Goal: Transaction & Acquisition: Purchase product/service

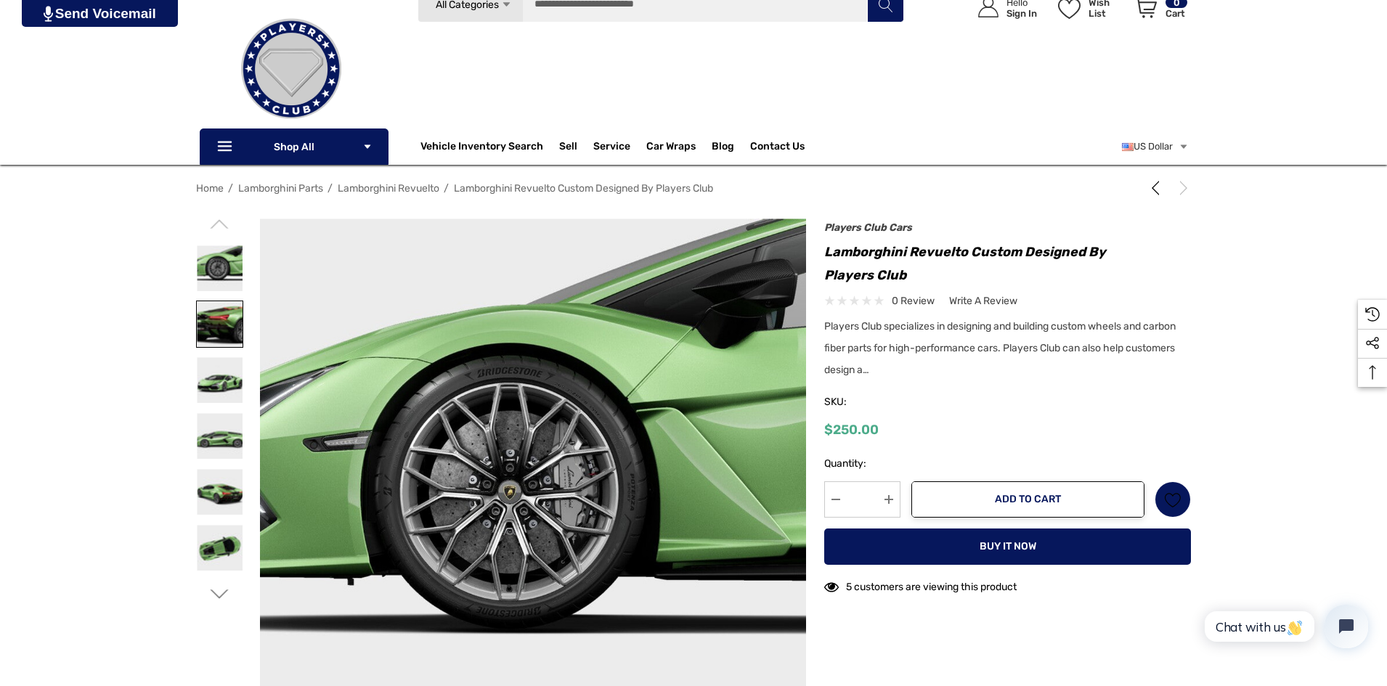
click at [228, 319] on img at bounding box center [220, 324] width 46 height 46
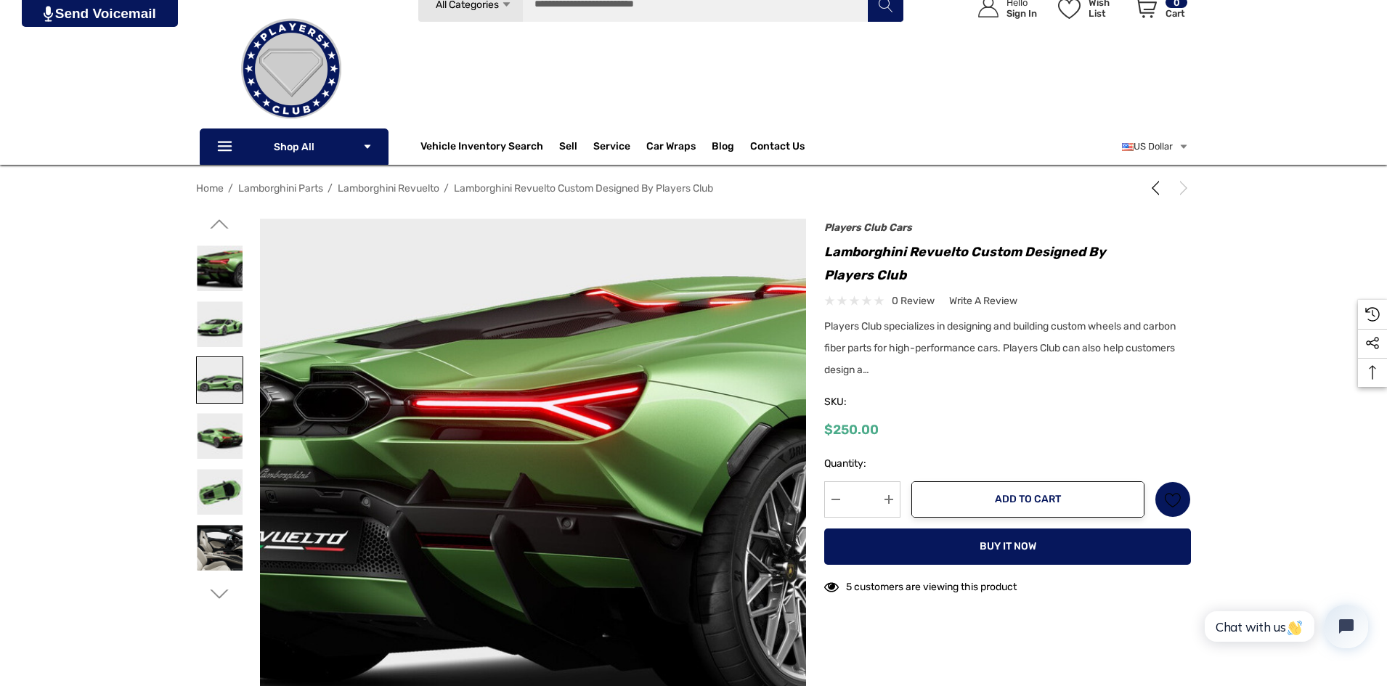
click at [215, 370] on img at bounding box center [220, 380] width 46 height 46
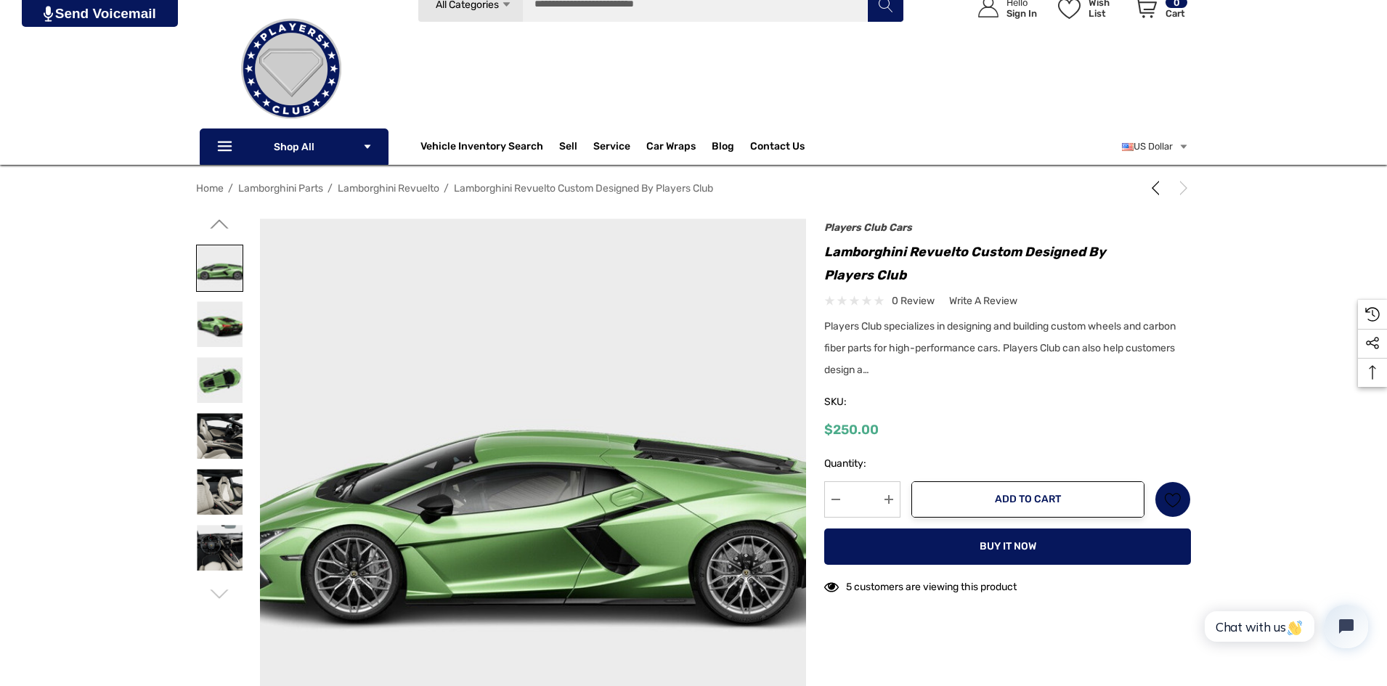
click at [214, 370] on img at bounding box center [220, 380] width 46 height 46
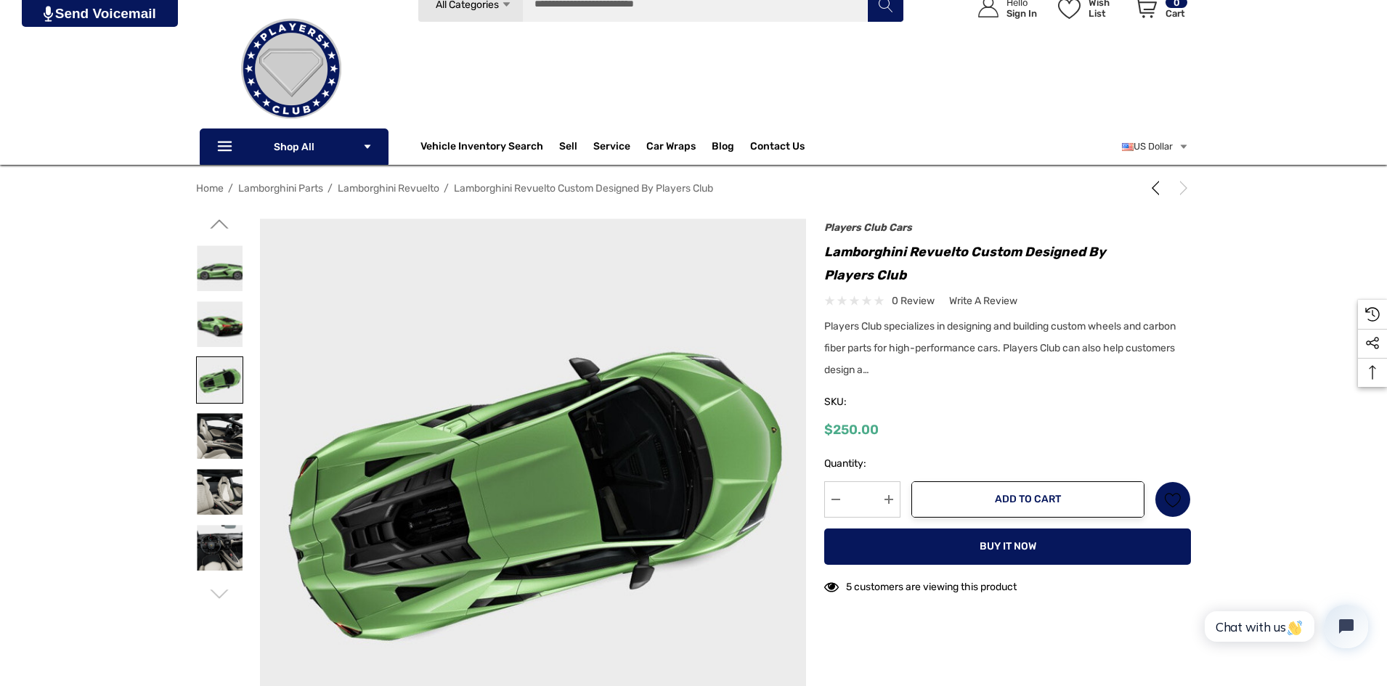
click at [214, 401] on img at bounding box center [220, 380] width 46 height 46
click at [211, 427] on img at bounding box center [220, 436] width 46 height 46
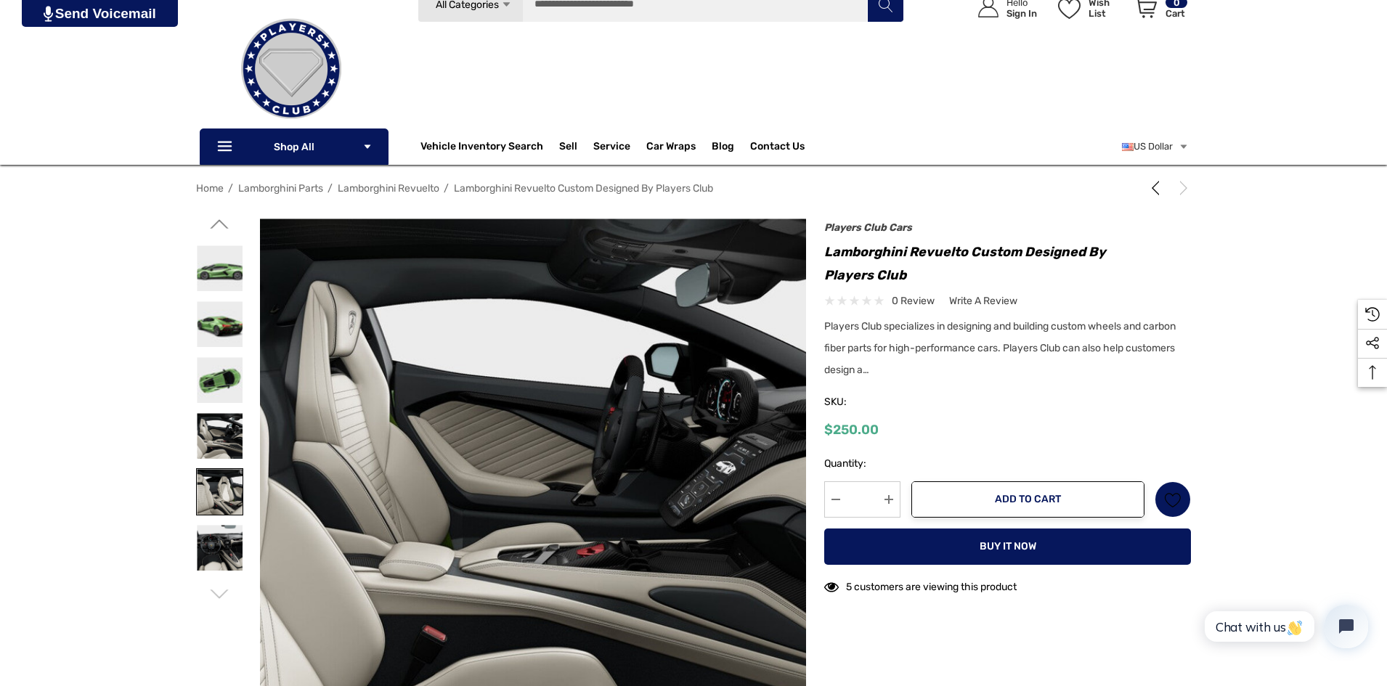
click at [210, 499] on img at bounding box center [220, 492] width 46 height 46
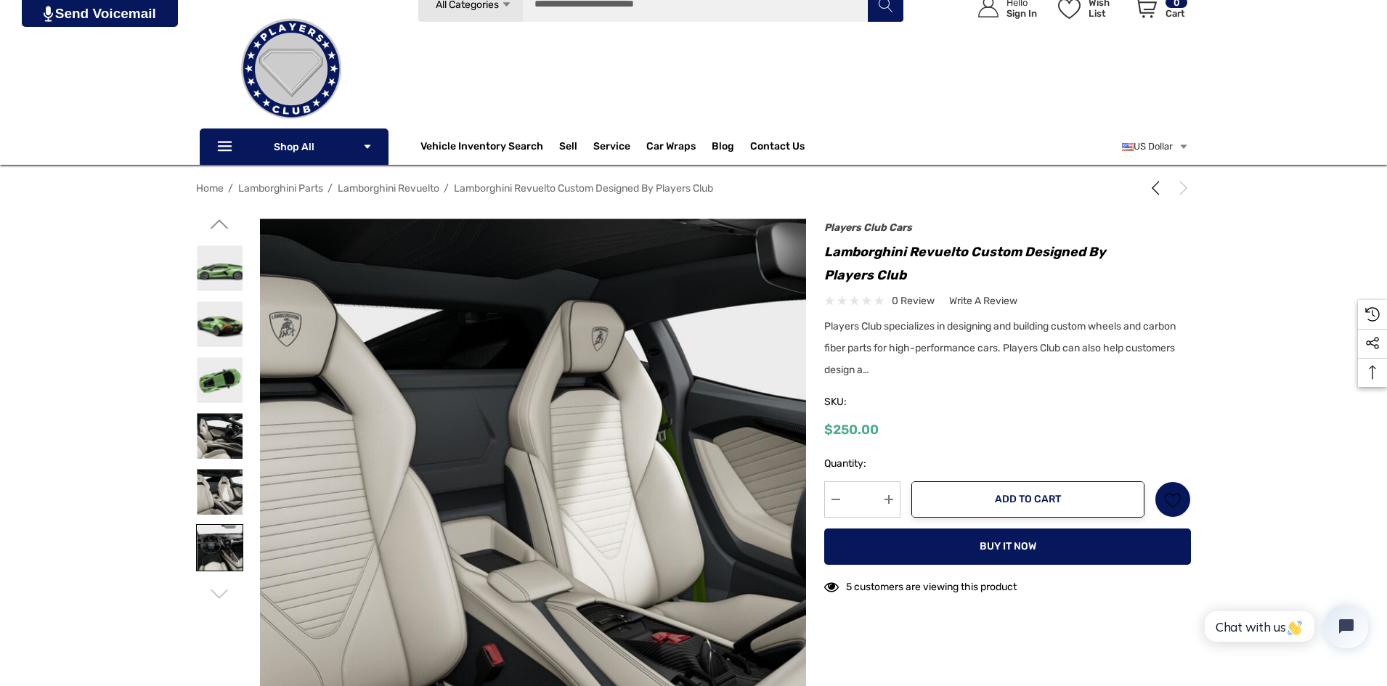
click at [219, 544] on img at bounding box center [220, 548] width 46 height 46
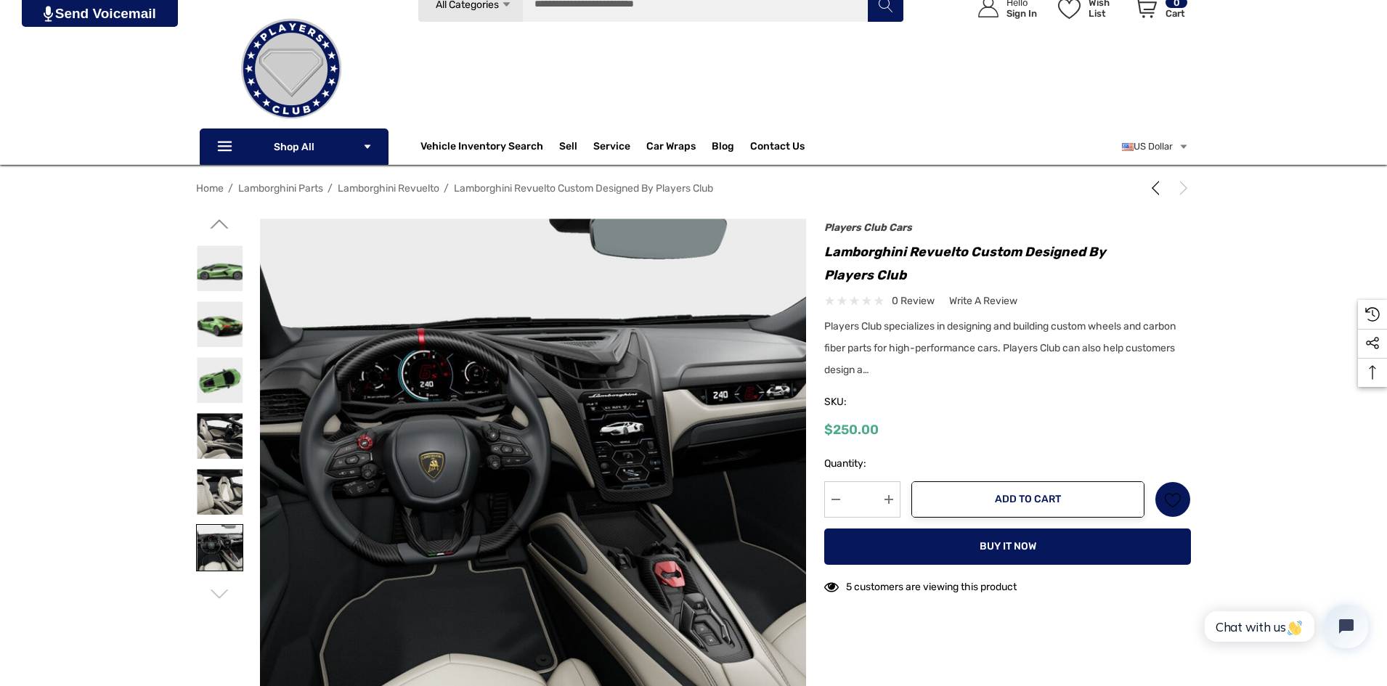
click at [223, 550] on img at bounding box center [220, 548] width 46 height 46
click at [229, 256] on img at bounding box center [220, 268] width 46 height 46
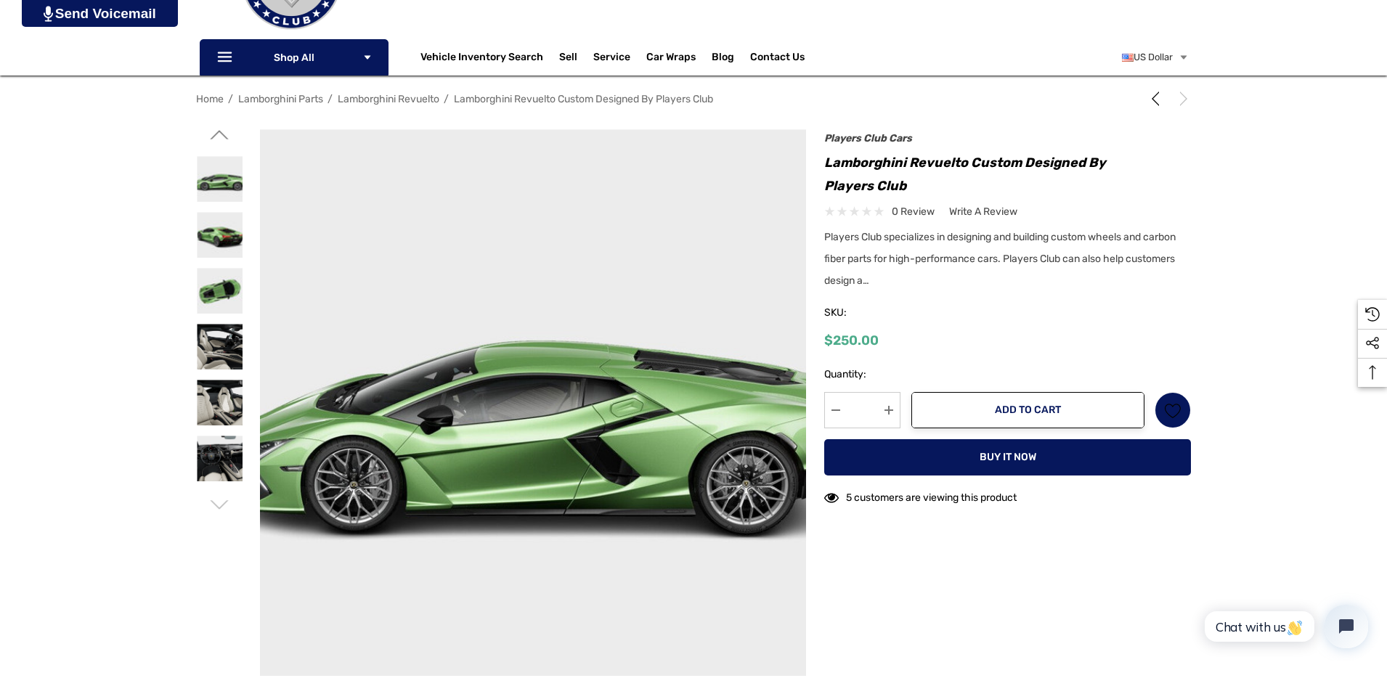
scroll to position [218, 0]
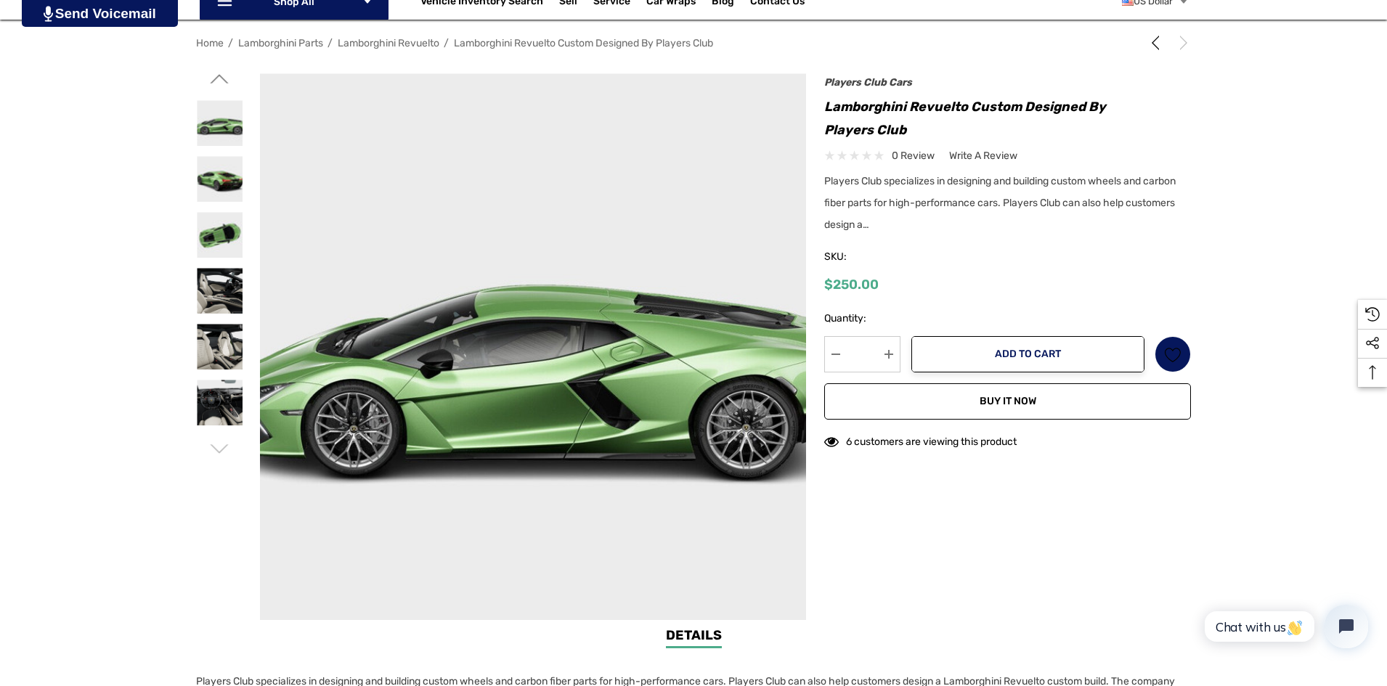
click at [1021, 400] on button "Buy it now" at bounding box center [1007, 401] width 367 height 36
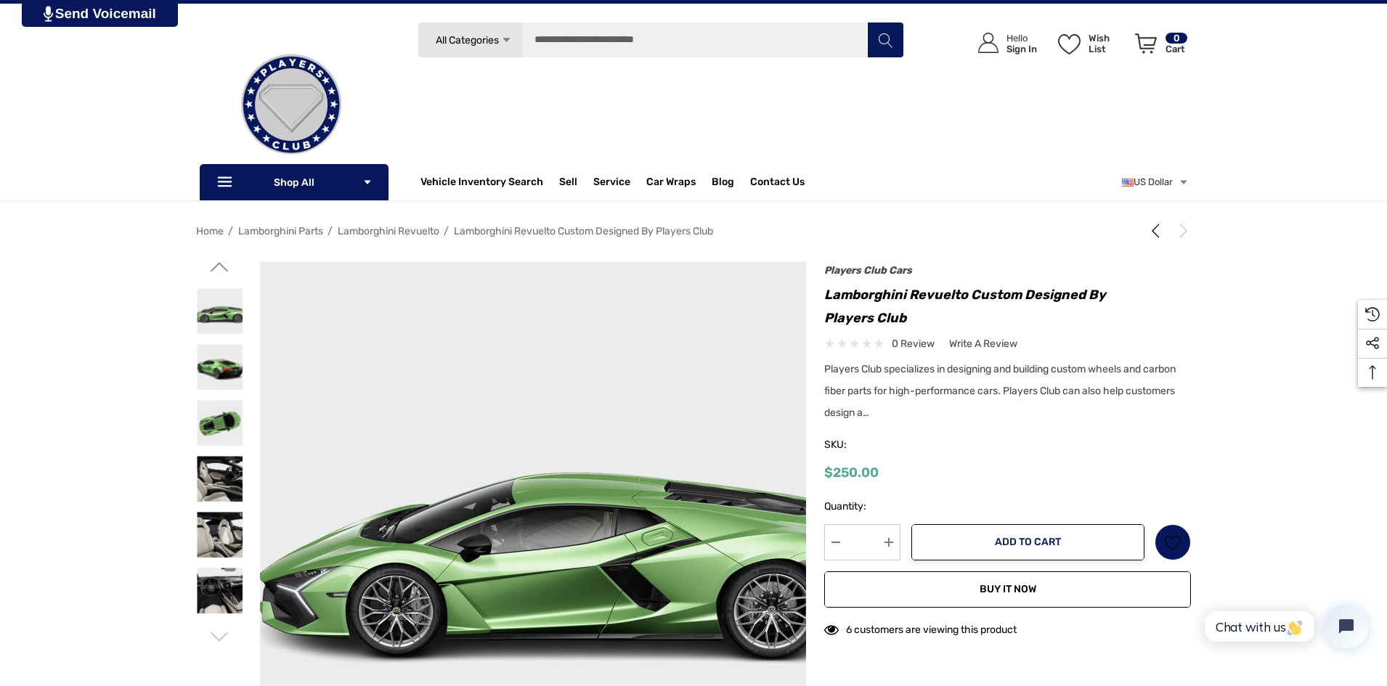
scroll to position [7, 0]
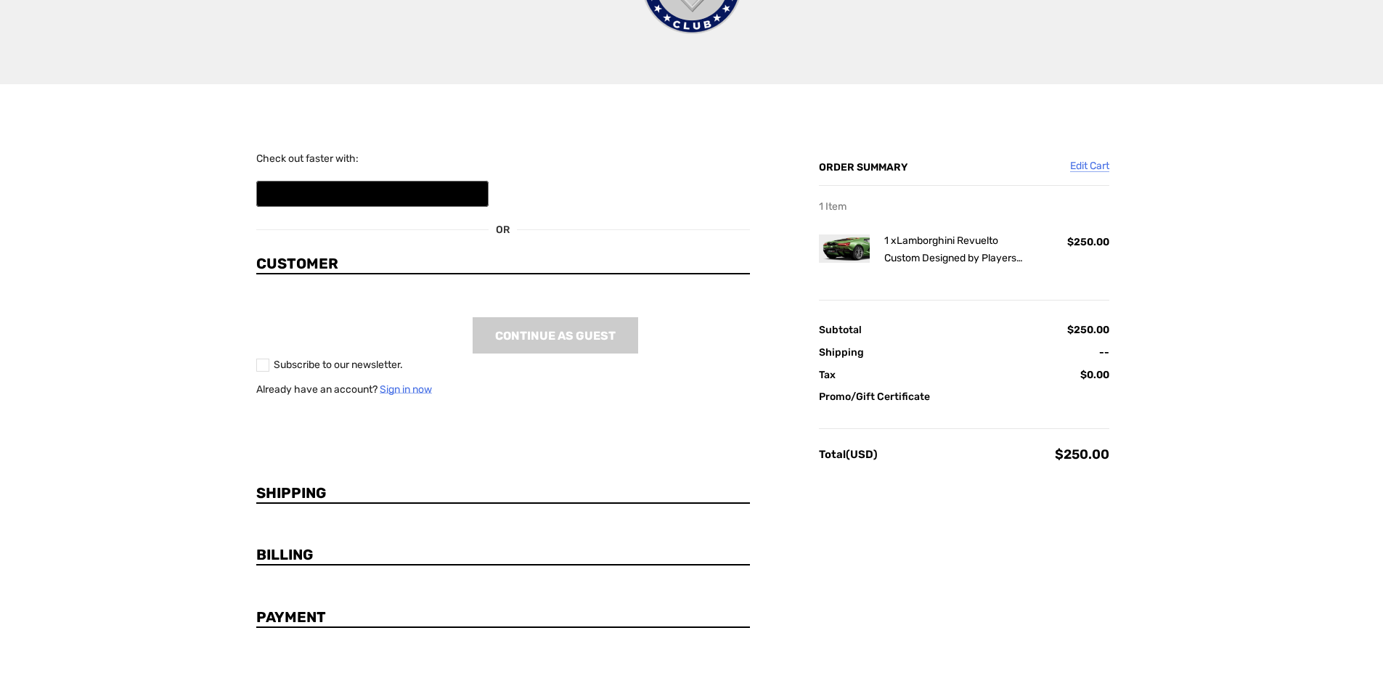
scroll to position [120, 0]
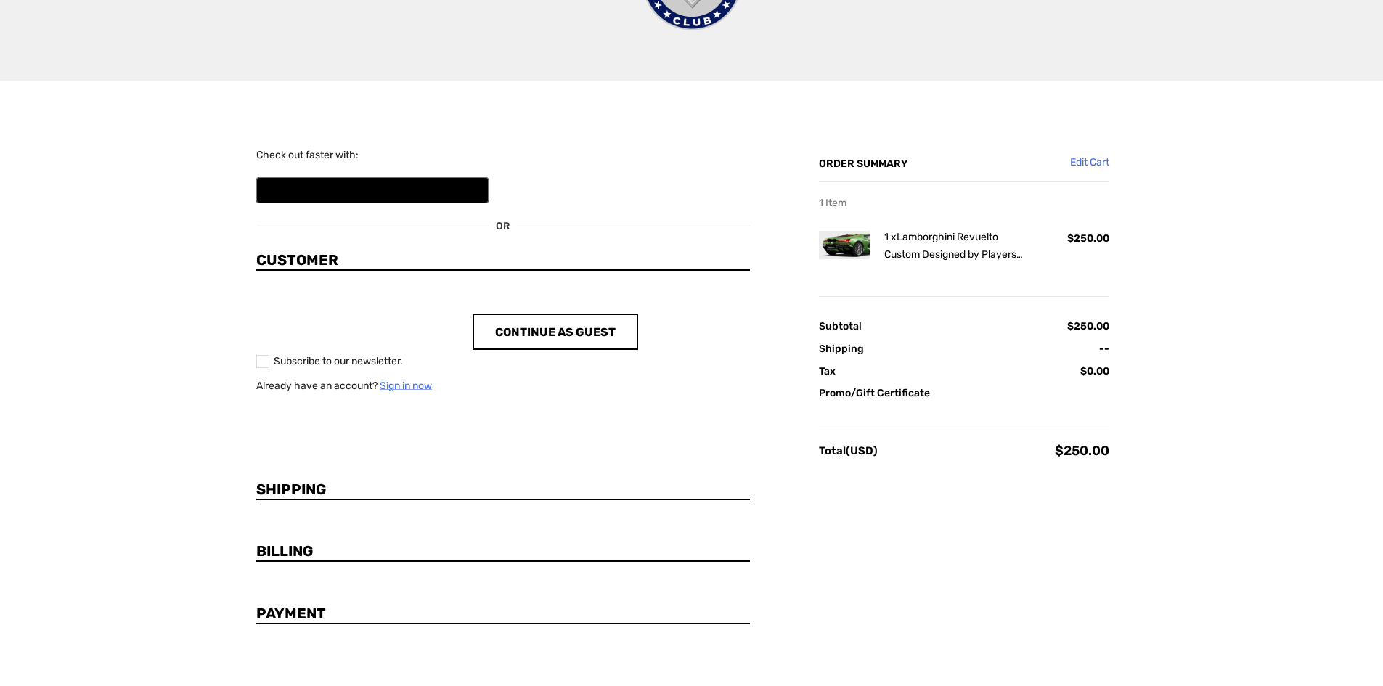
click at [289, 607] on h2 "Payment" at bounding box center [298, 614] width 85 height 18
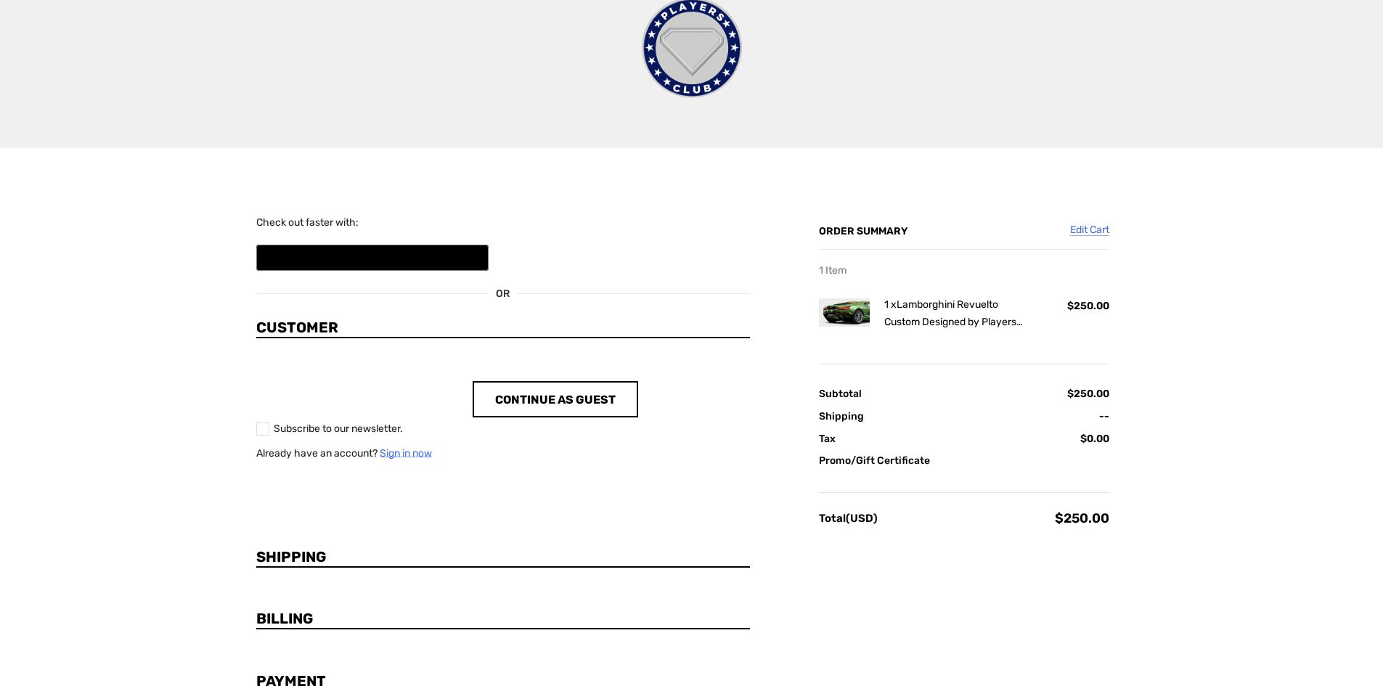
scroll to position [0, 0]
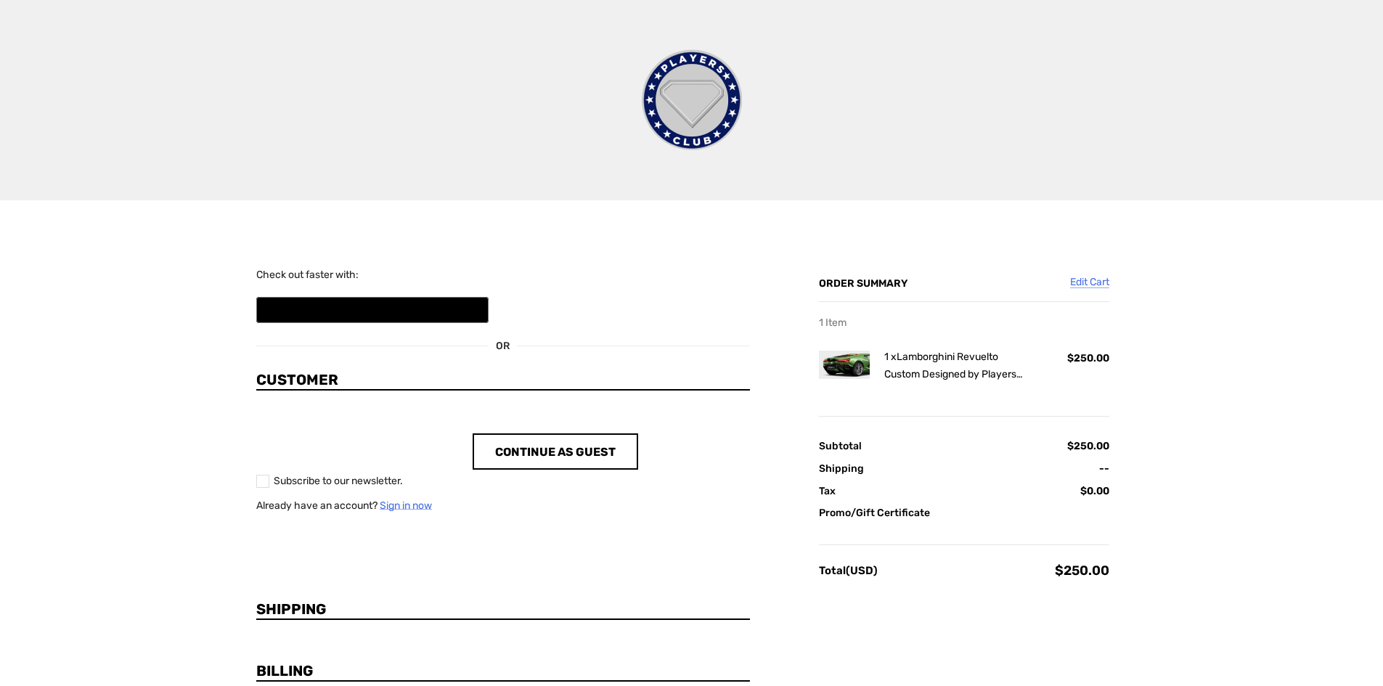
drag, startPoint x: 206, startPoint y: 187, endPoint x: 187, endPoint y: 161, distance: 32.7
